Goal: Task Accomplishment & Management: Manage account settings

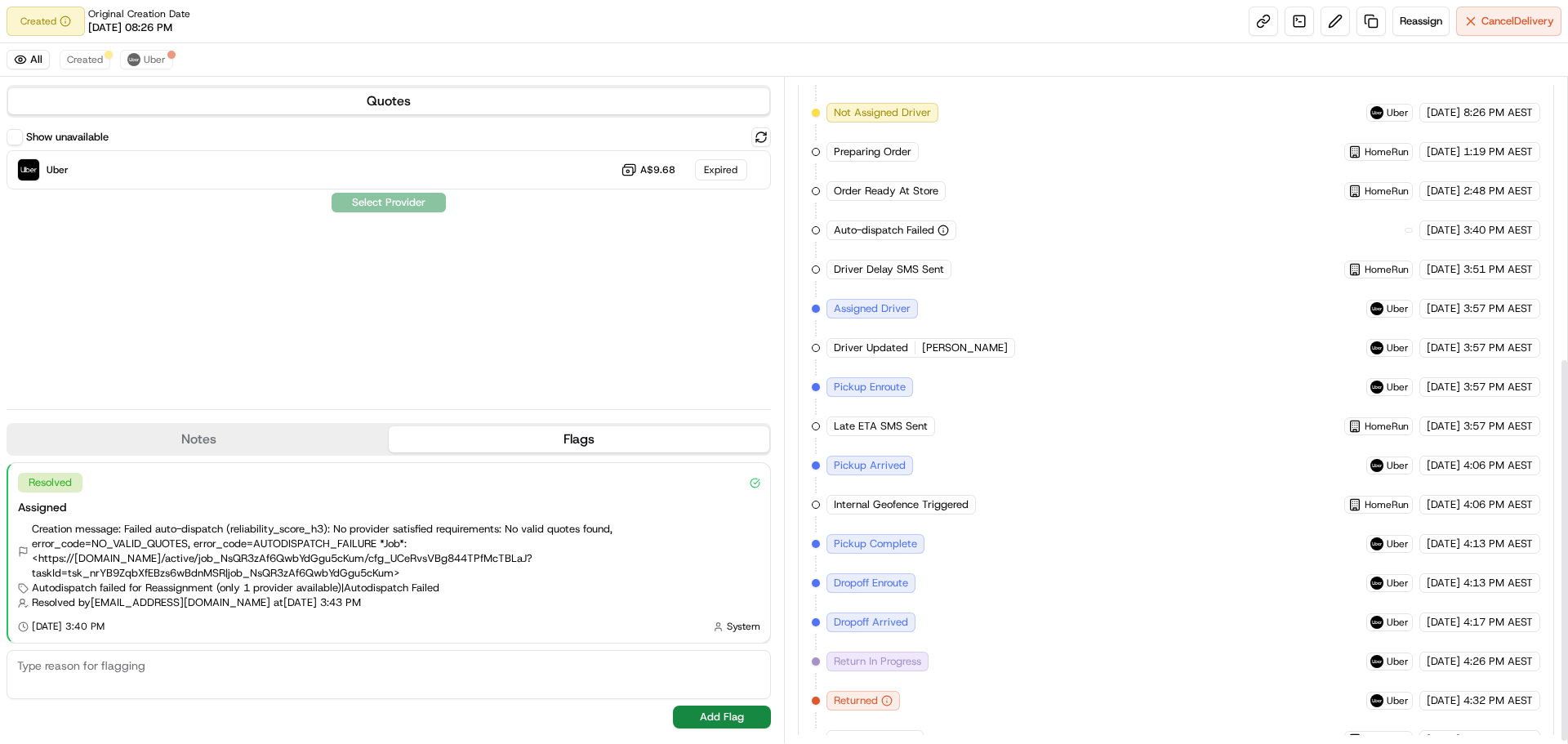
scroll to position [488, 0]
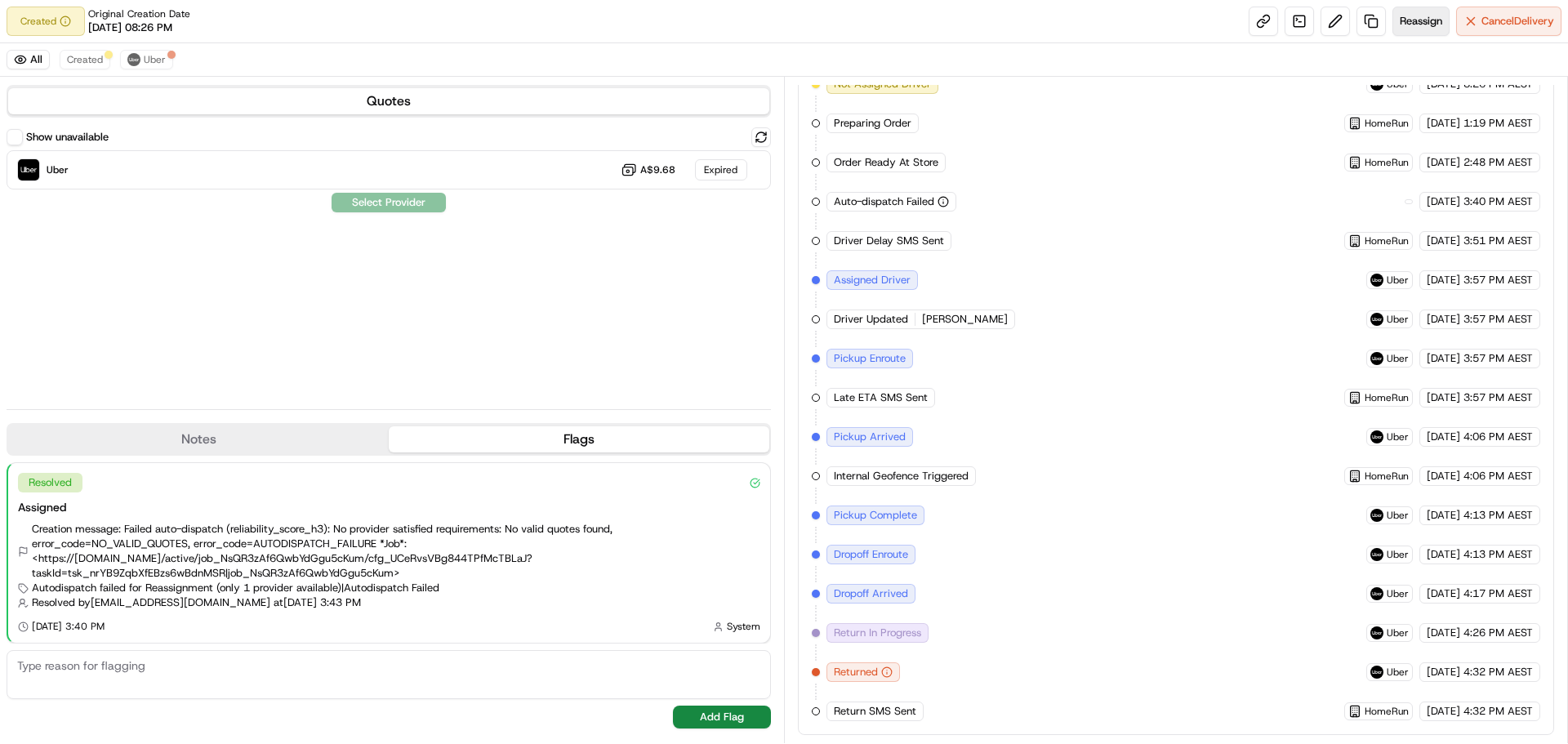
click at [1420, 17] on span "Reassign" at bounding box center [1421, 21] width 43 height 14
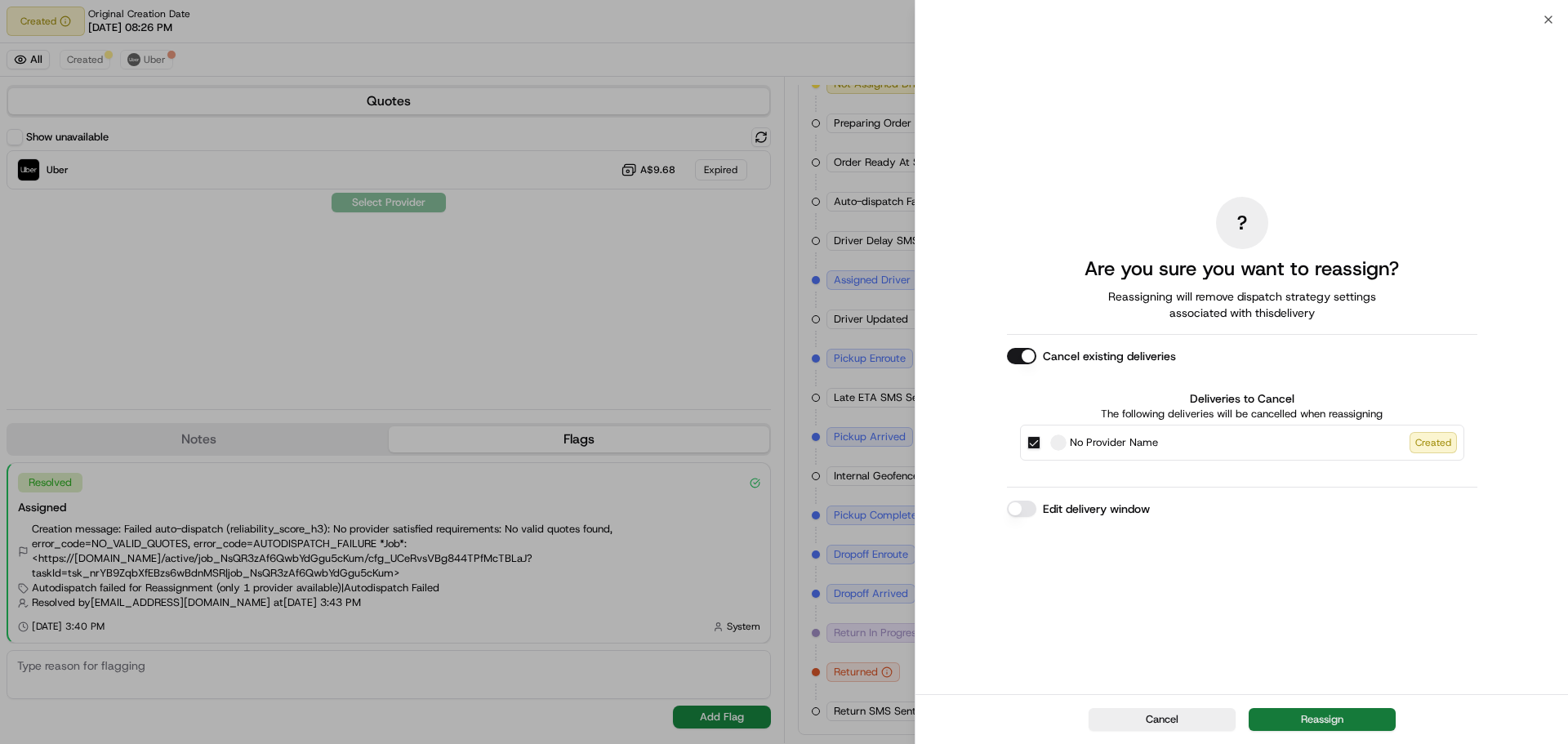
click at [1339, 721] on button "Reassign" at bounding box center [1322, 720] width 147 height 23
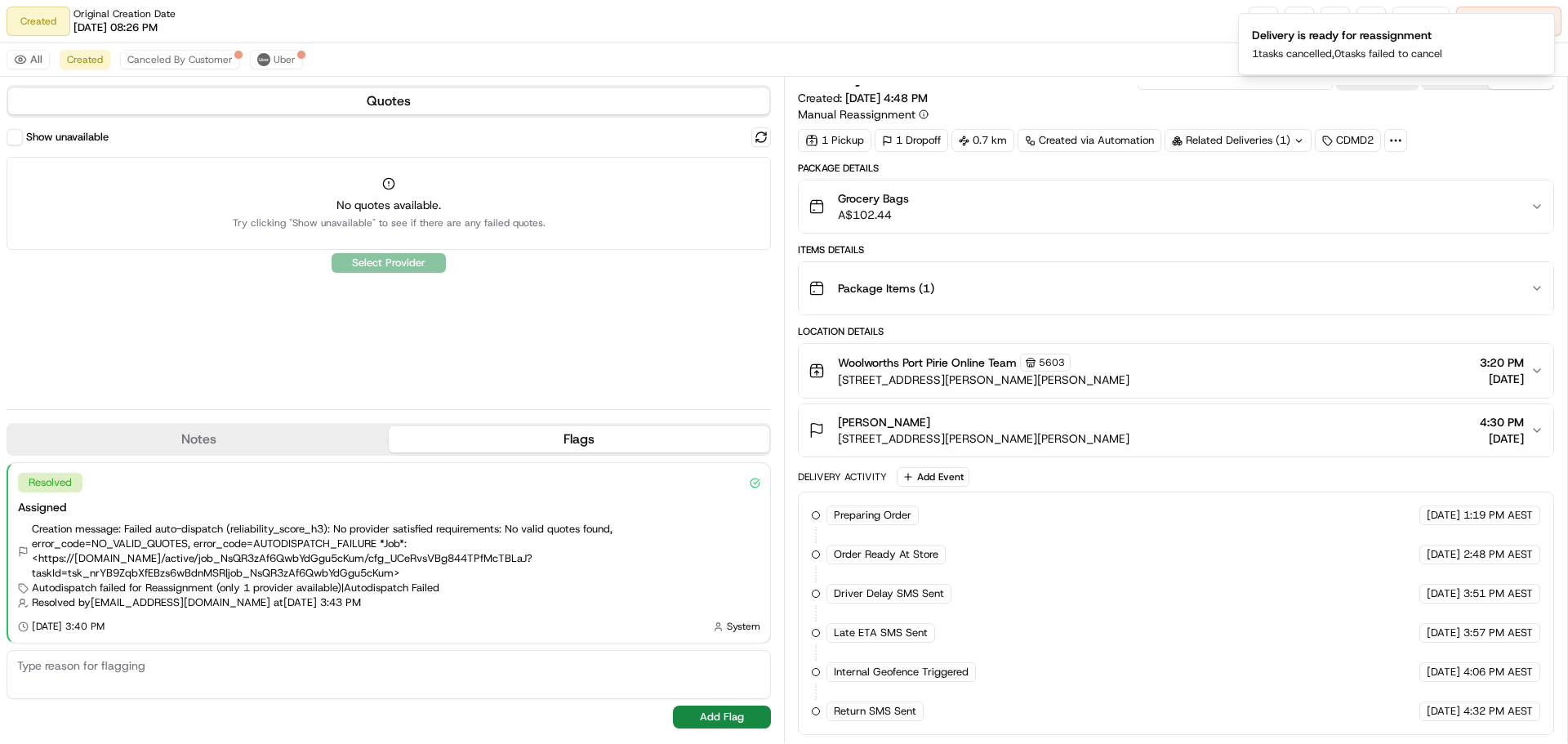
scroll to position [18, 0]
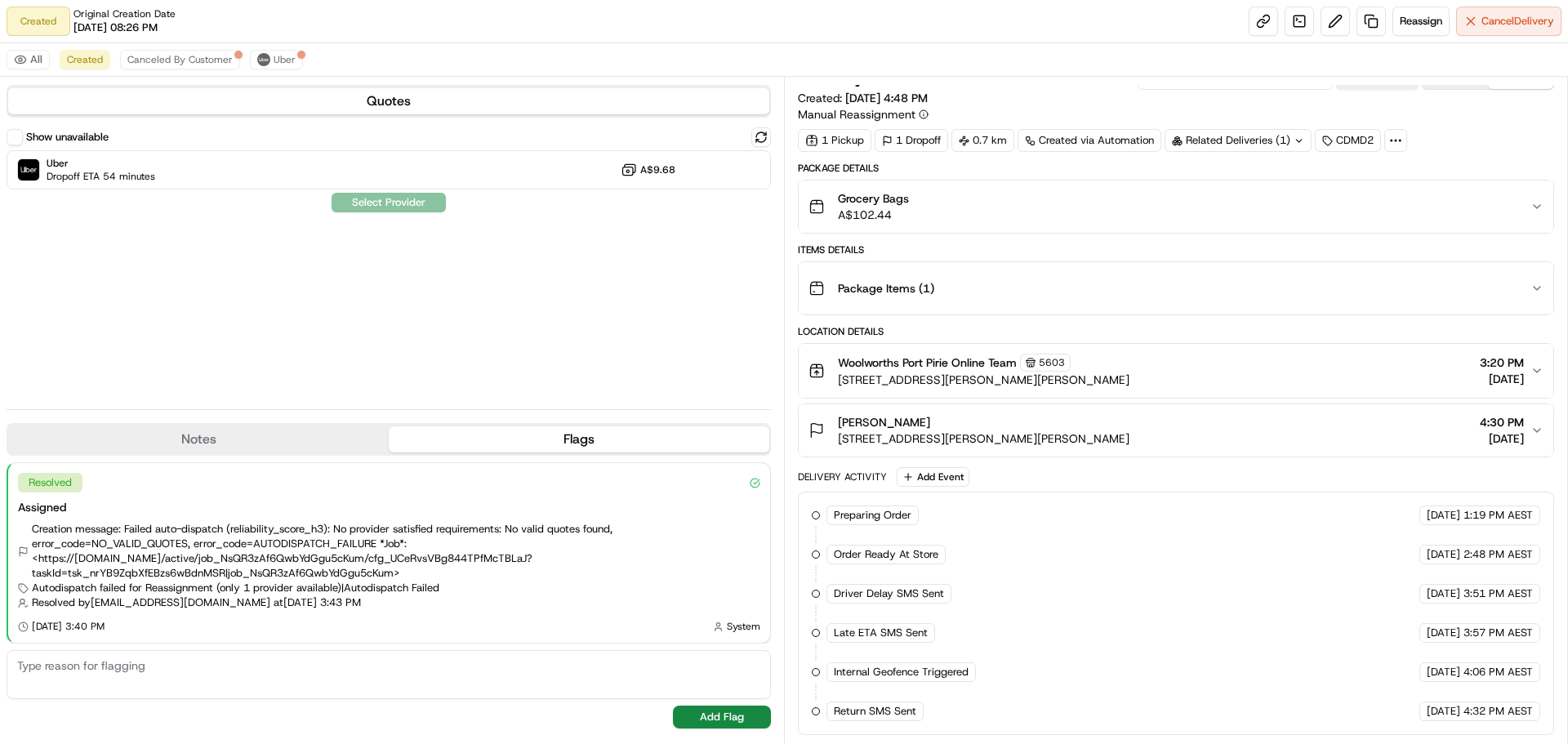
click at [218, 444] on button "Notes" at bounding box center [198, 439] width 381 height 26
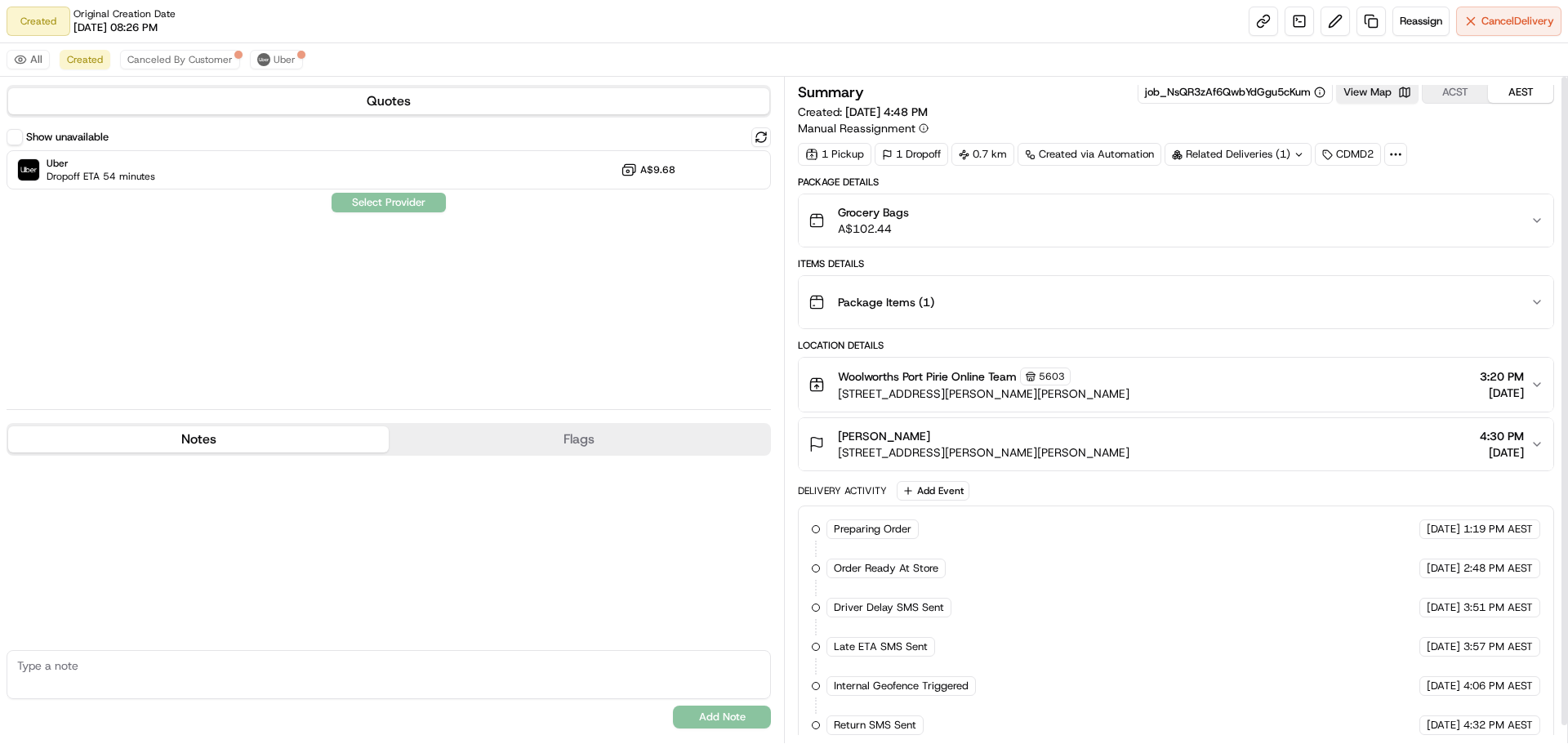
scroll to position [0, 0]
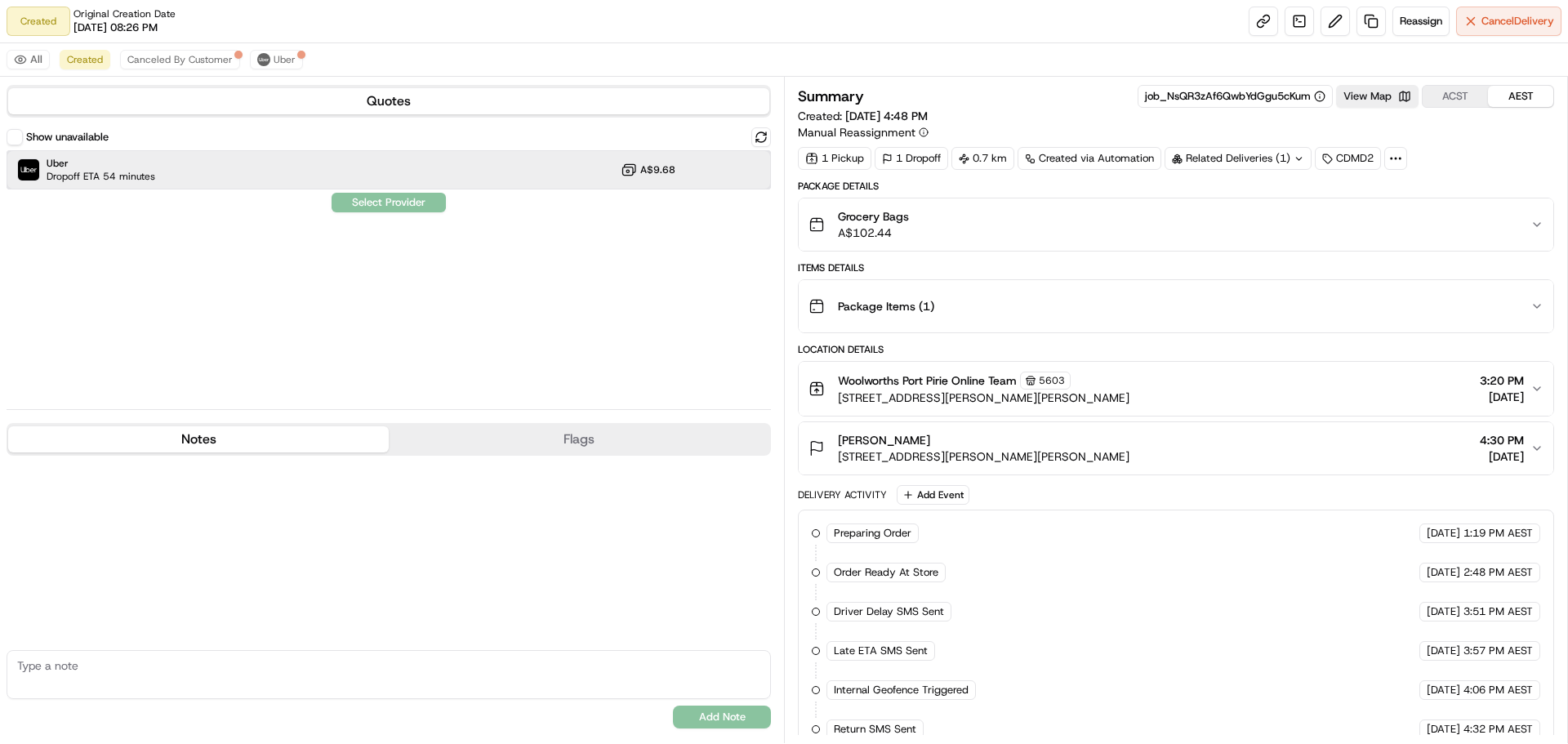
click at [552, 176] on div "Uber Dropoff ETA 54 minutes A$9.68" at bounding box center [388, 170] width 764 height 39
click at [255, 444] on button "Notes" at bounding box center [198, 439] width 381 height 26
drag, startPoint x: 89, startPoint y: 628, endPoint x: 84, endPoint y: 653, distance: 25.5
click at [85, 645] on div "No results found Add Note" at bounding box center [388, 596] width 764 height 279
drag, startPoint x: 81, startPoint y: 682, endPoint x: 252, endPoint y: 663, distance: 172.1
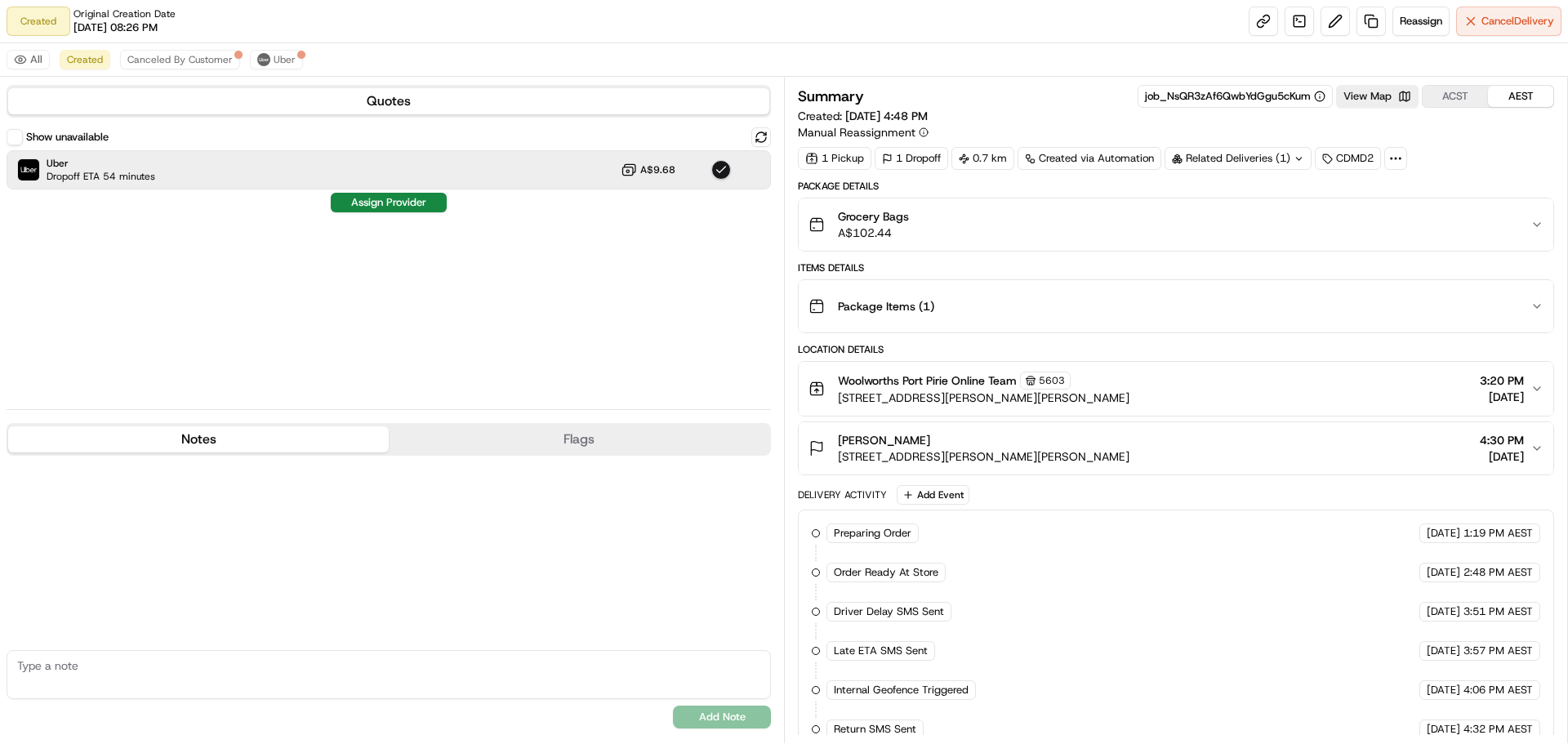
click at [81, 683] on textarea at bounding box center [388, 674] width 764 height 49
type textarea "please deliver to motel room number 5. For [PERSON_NAME]."
click at [117, 171] on span "Dropoff ETA 54 minutes" at bounding box center [100, 176] width 108 height 13
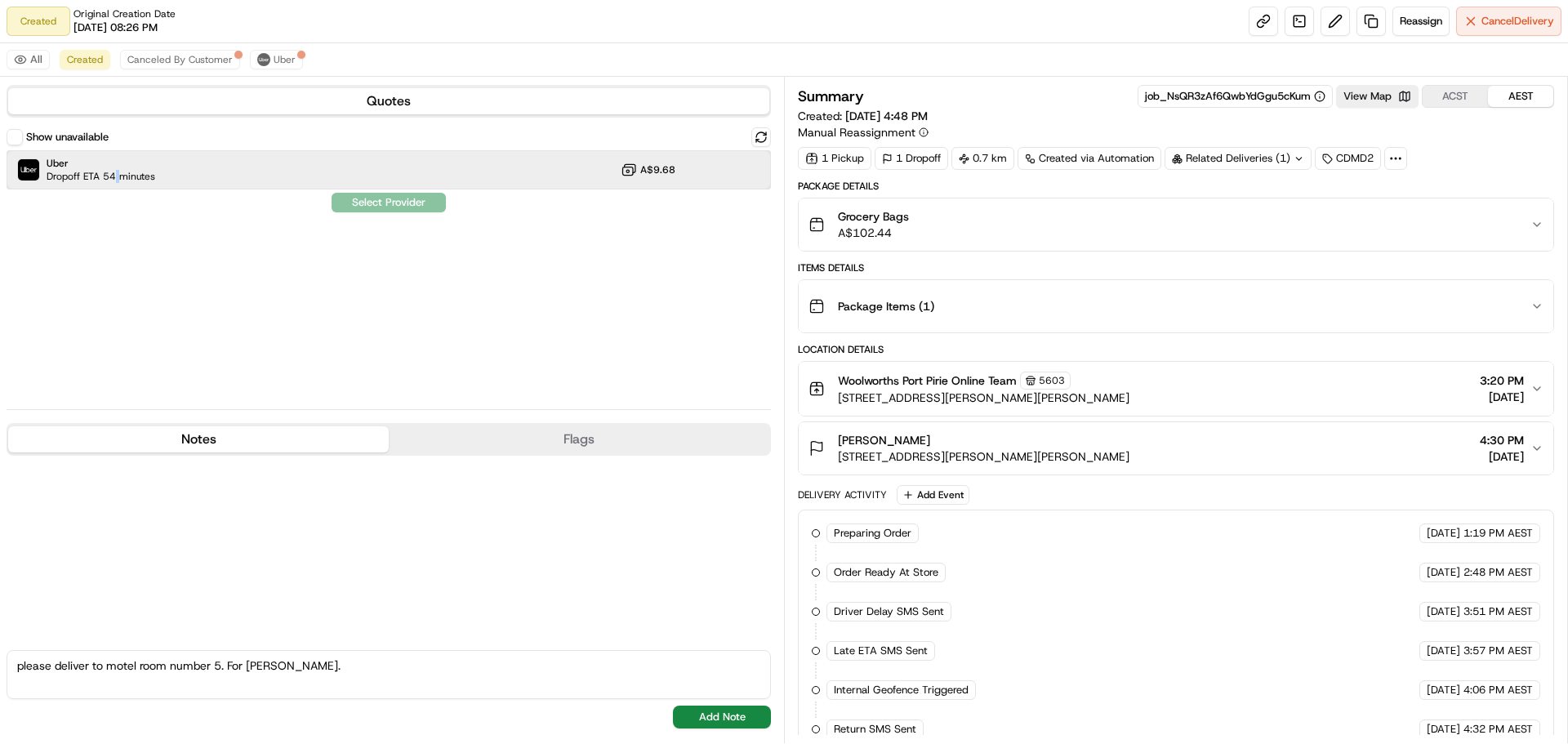
click at [117, 171] on span "Dropoff ETA 54 minutes" at bounding box center [100, 176] width 108 height 13
click at [731, 714] on button "Add Note" at bounding box center [722, 717] width 98 height 23
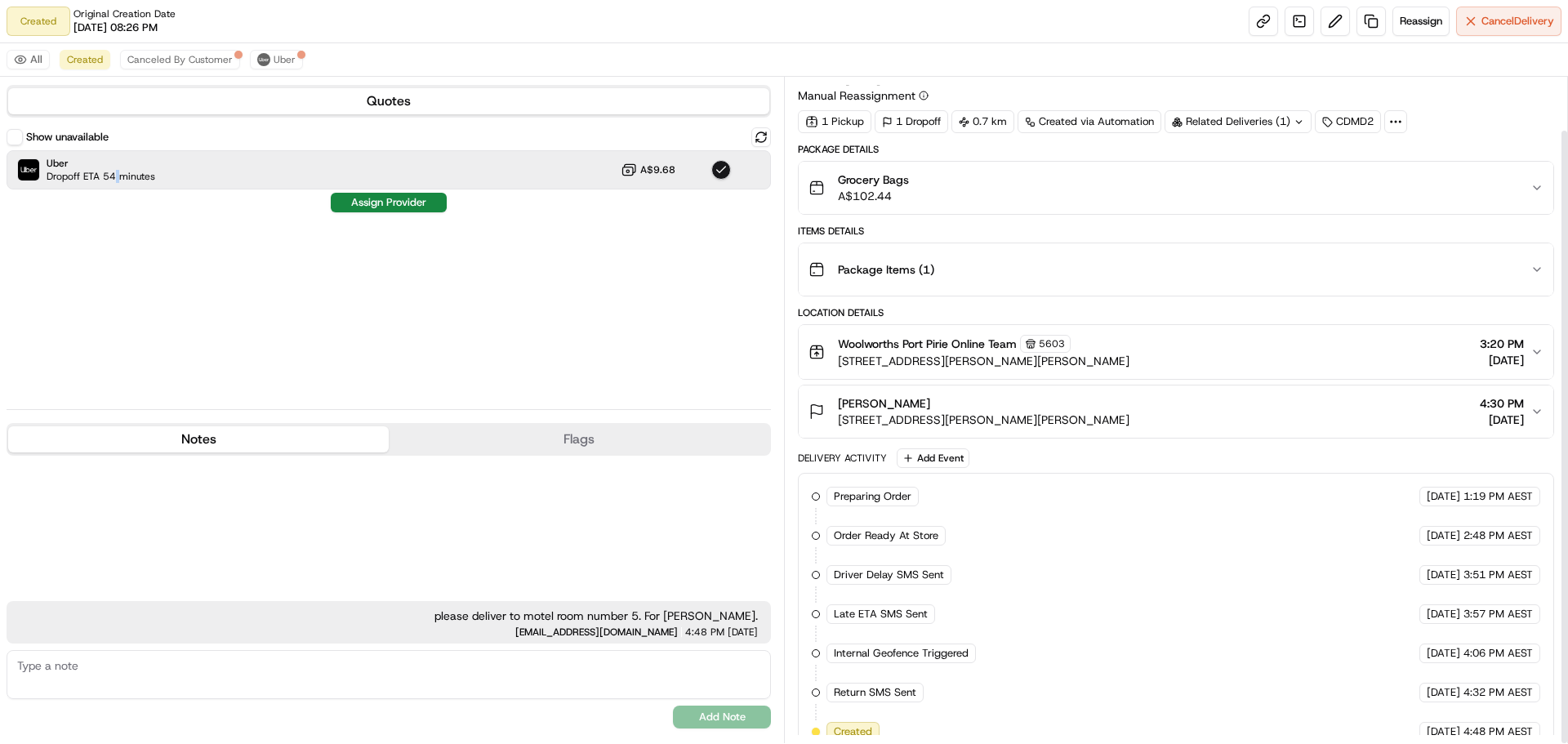
scroll to position [57, 0]
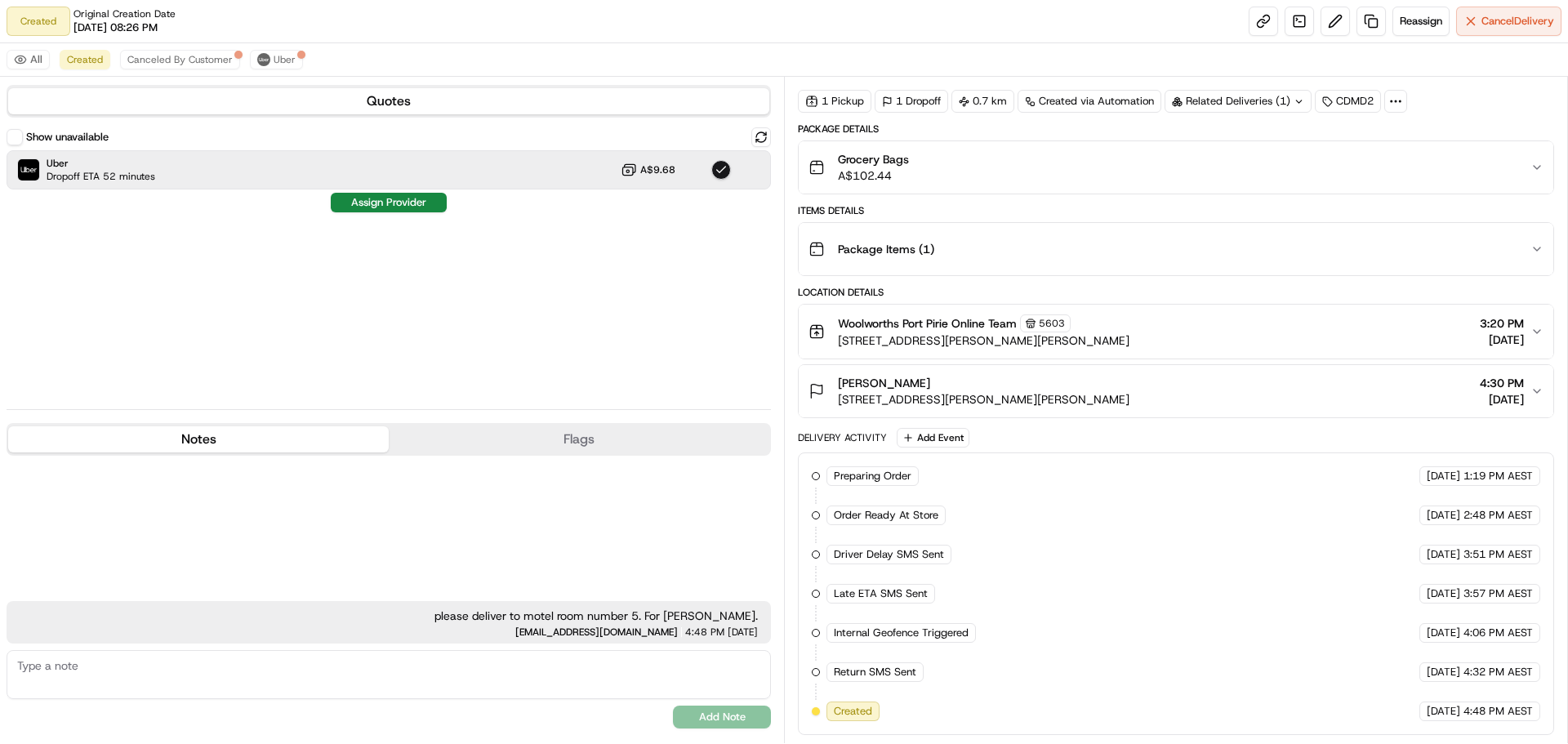
click at [344, 149] on div "Show unavailable Uber Dropoff ETA 52 minutes A$9.68" at bounding box center [388, 158] width 764 height 62
click at [405, 199] on button "Assign Provider" at bounding box center [389, 203] width 116 height 20
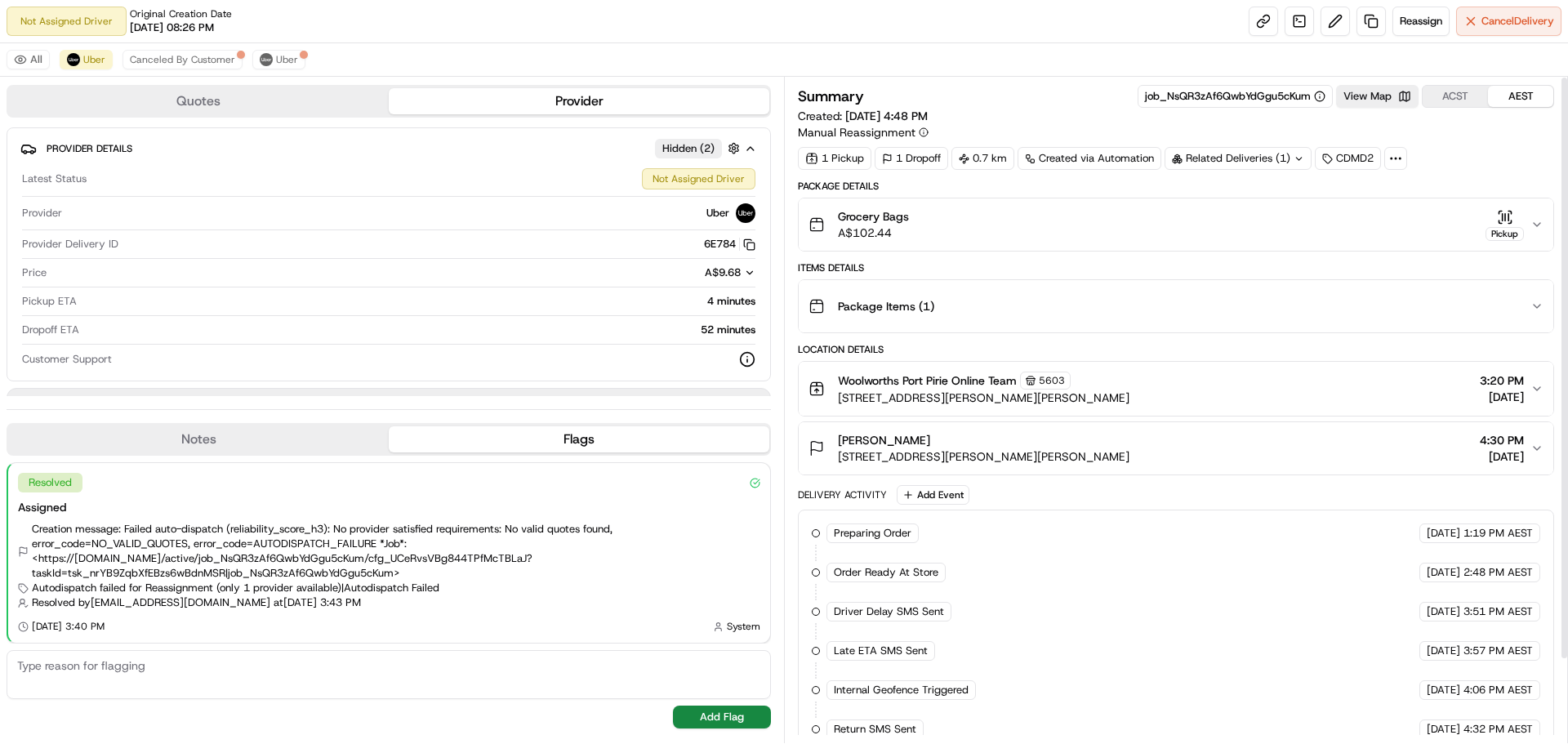
scroll to position [97, 0]
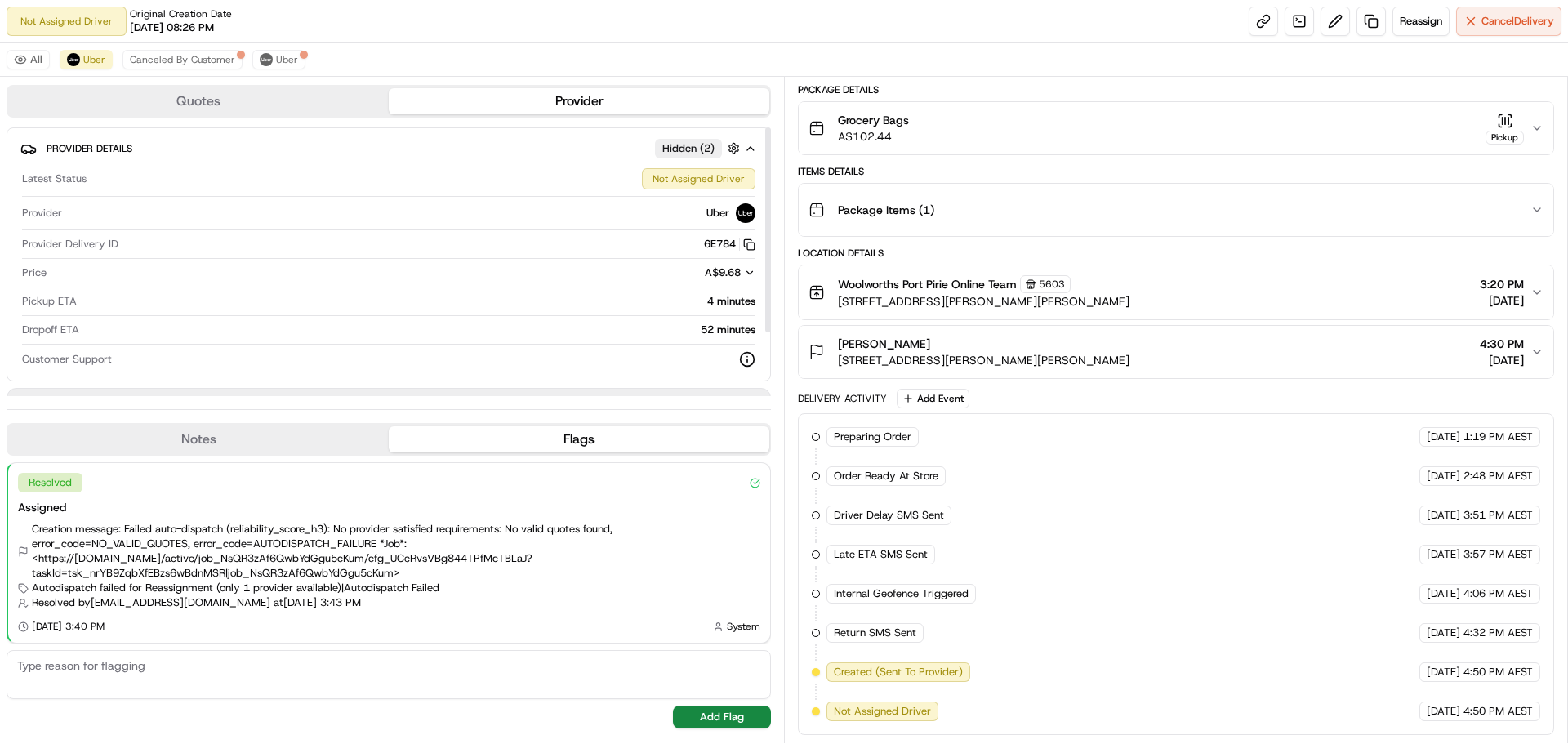
click at [173, 443] on button "Notes" at bounding box center [198, 439] width 381 height 26
click at [599, 447] on button "Flags" at bounding box center [579, 439] width 381 height 26
click at [208, 443] on button "Notes" at bounding box center [198, 439] width 381 height 26
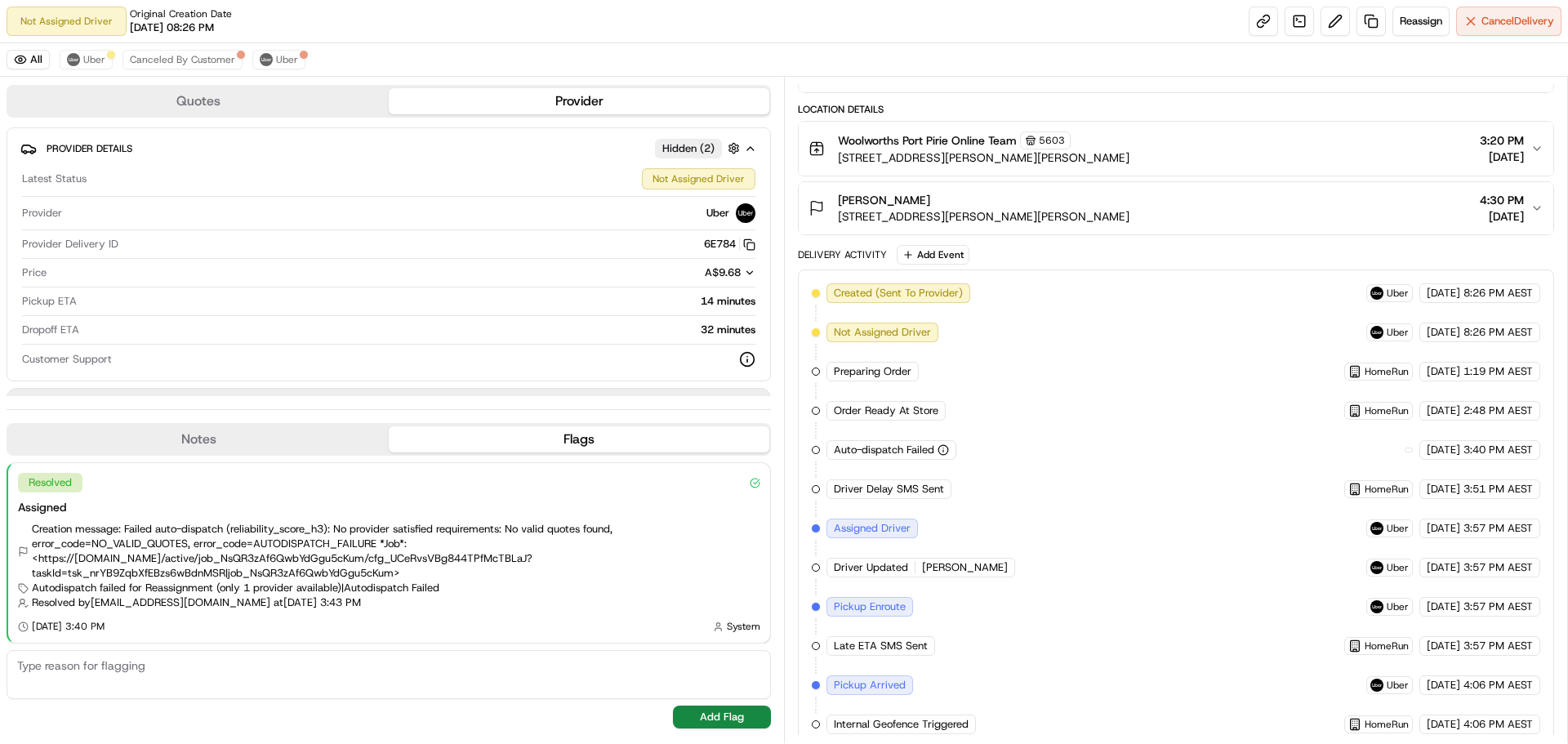
scroll to position [567, 0]
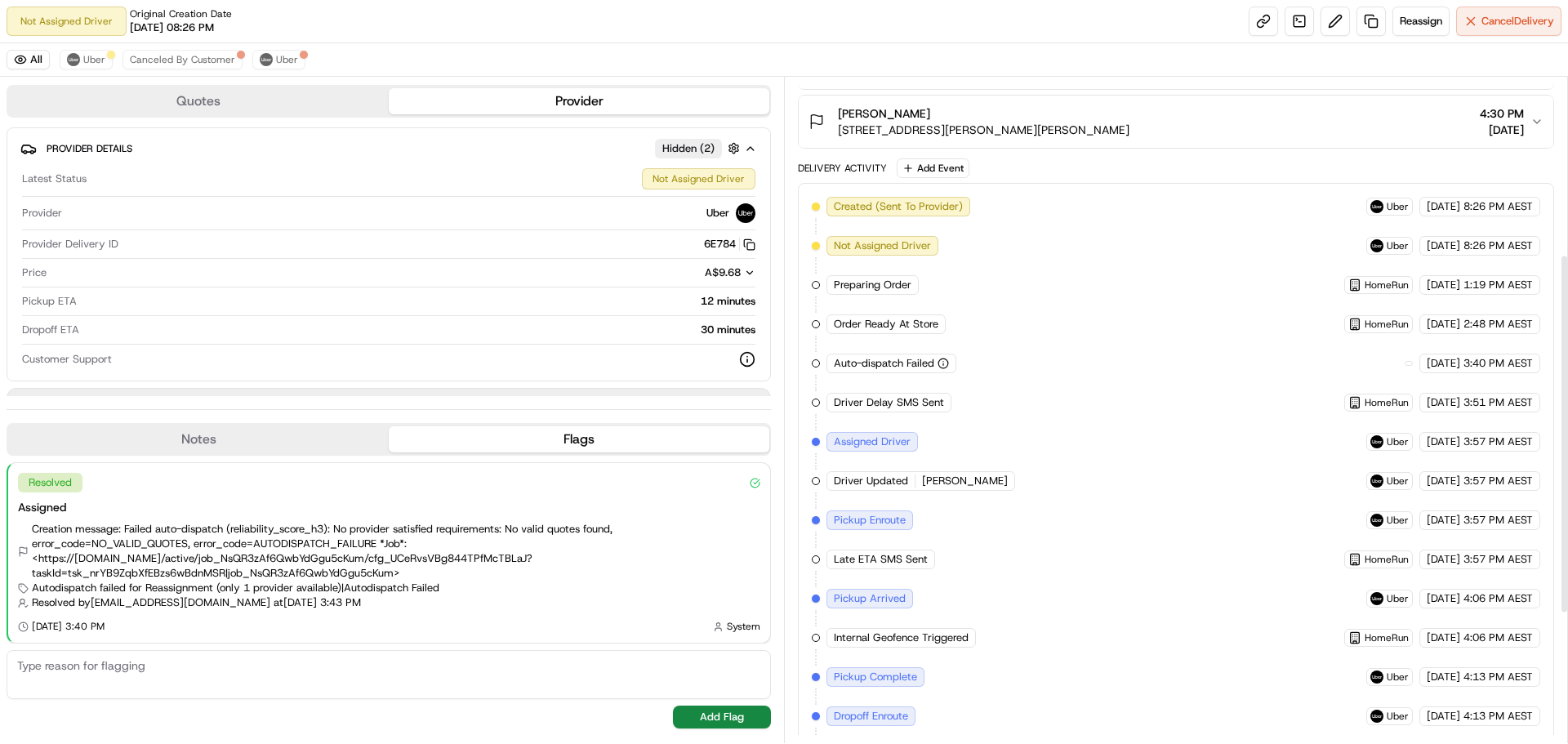
scroll to position [567, 0]
